Goal: Learn about a topic: Learn about a topic

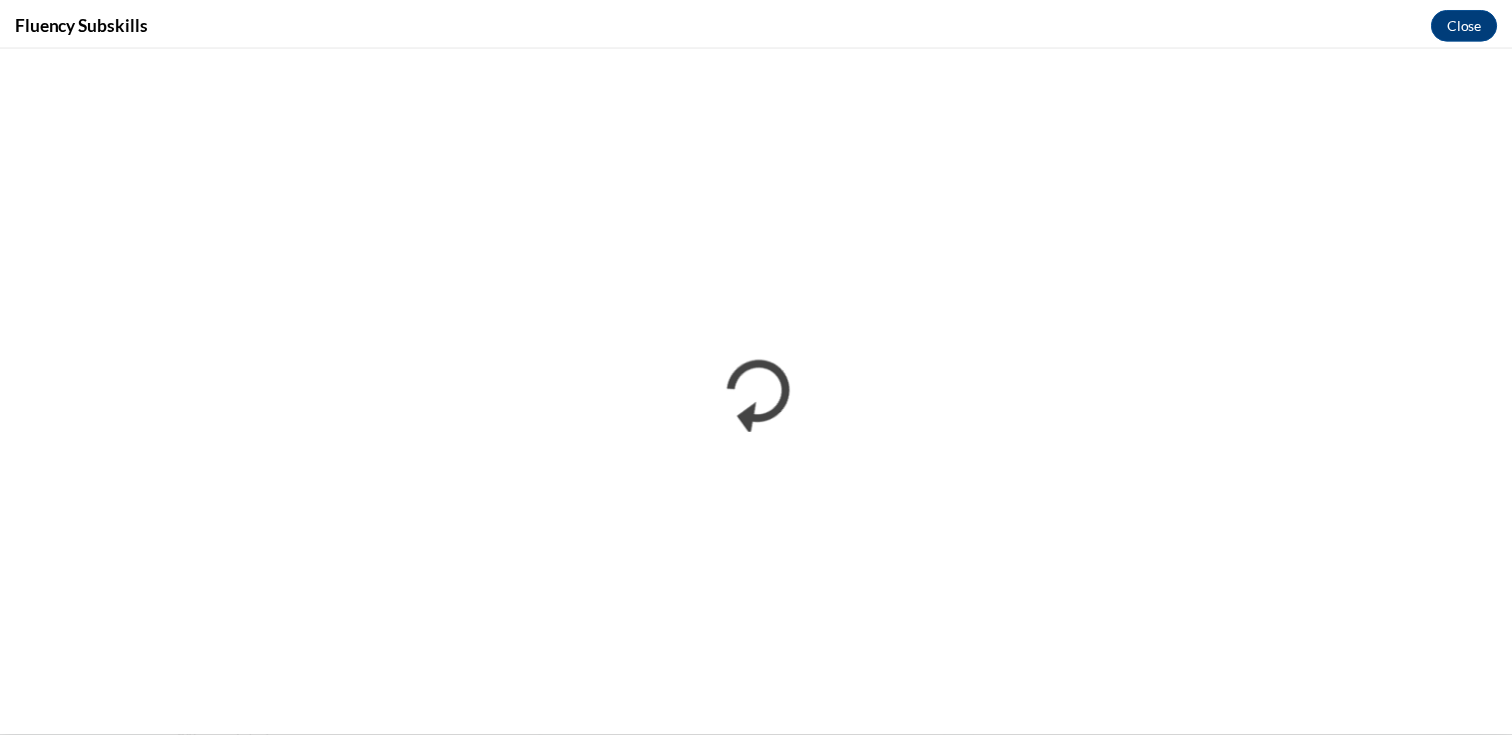
scroll to position [906, 0]
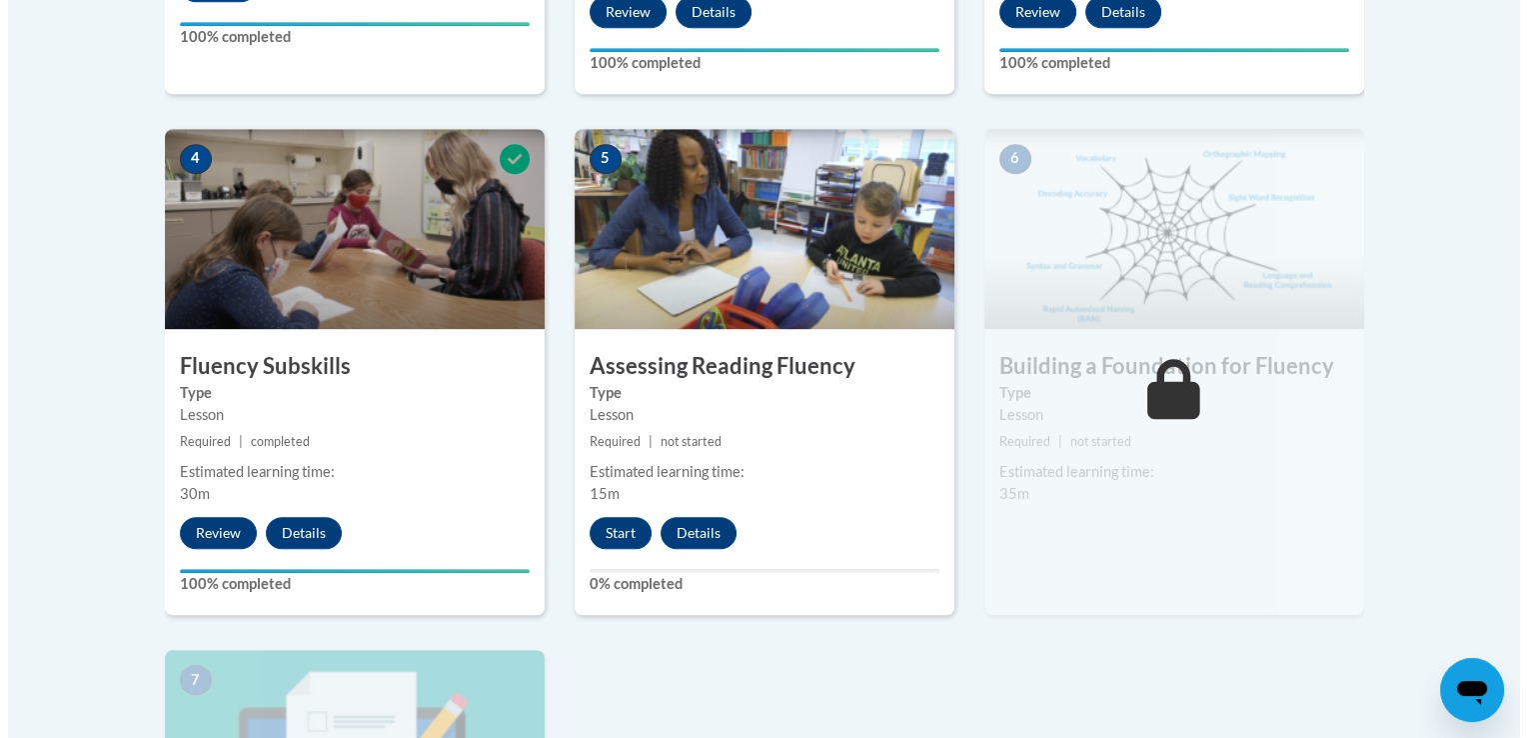
scroll to position [1063, 0]
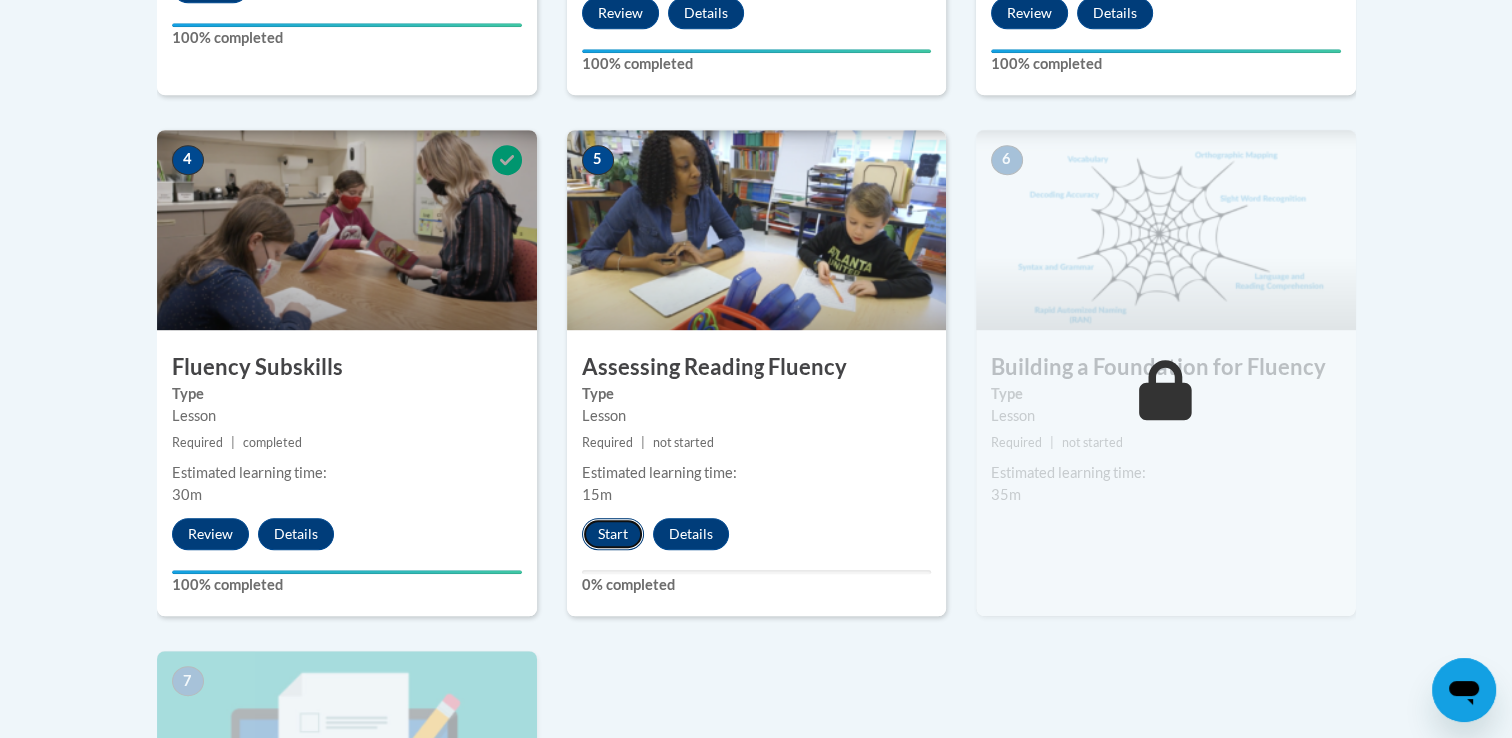
click at [604, 530] on button "Start" at bounding box center [613, 534] width 62 height 32
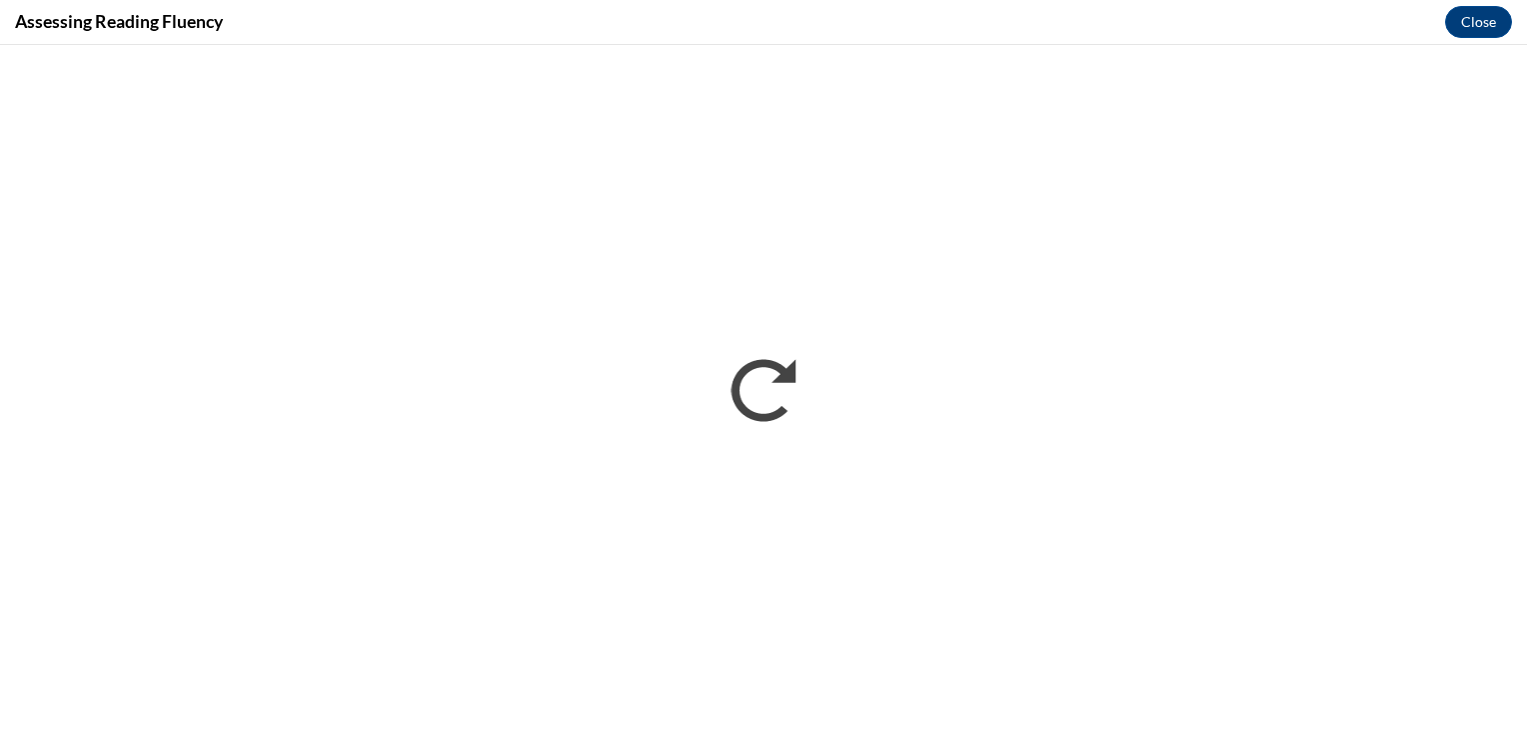
scroll to position [0, 0]
